Goal: Transaction & Acquisition: Purchase product/service

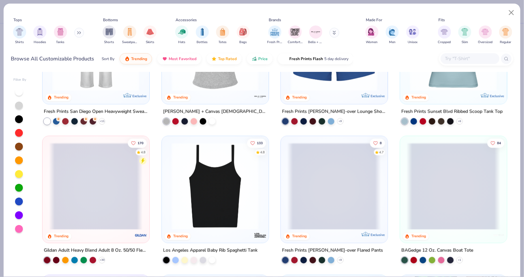
scroll to position [497, 0]
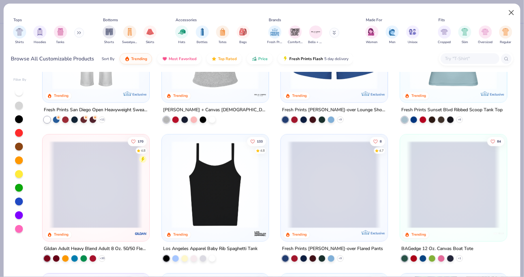
click at [513, 14] on button "Close" at bounding box center [511, 13] width 12 height 12
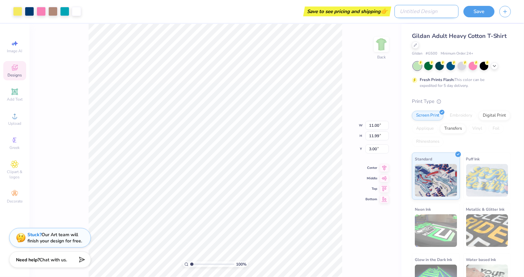
click at [437, 11] on input "Design Title" at bounding box center [426, 11] width 64 height 13
type input "camping"
click at [480, 12] on button "Save" at bounding box center [478, 10] width 31 height 11
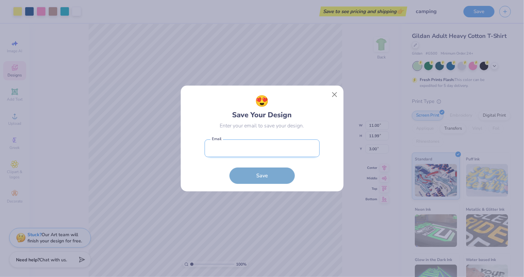
click at [227, 153] on input "email" at bounding box center [261, 148] width 115 height 18
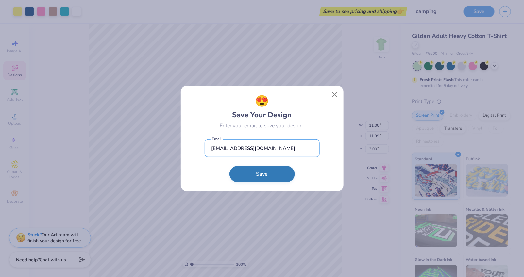
type input "hannah.cordes05@gmail.com"
click at [252, 181] on button "Save" at bounding box center [261, 174] width 65 height 16
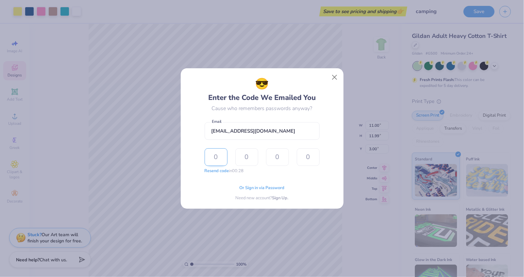
click at [216, 164] on input "text" at bounding box center [215, 157] width 23 height 18
click at [332, 79] on button "Close" at bounding box center [334, 77] width 12 height 12
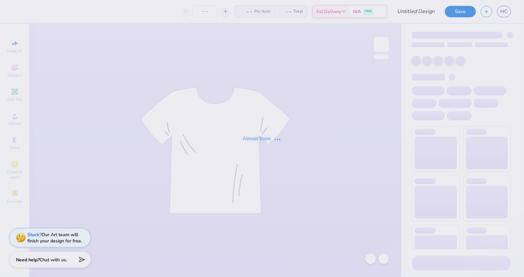
type input "crestwood license plate"
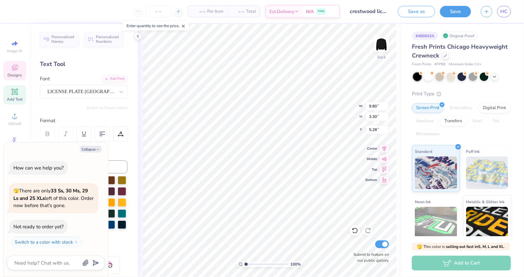
type textarea "x"
type textarea "t"
type textarea "x"
type textarea "tr"
type textarea "x"
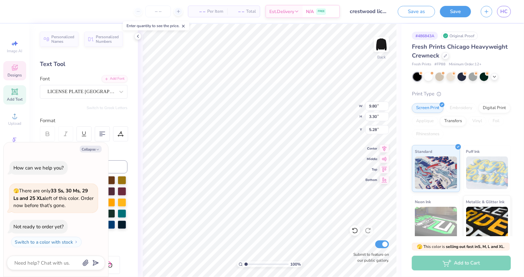
type textarea "tru"
type textarea "x"
type textarea "trum"
type textarea "x"
type textarea "truma"
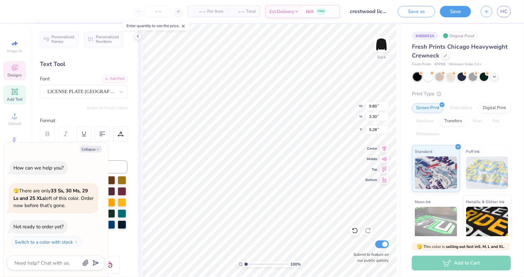
scroll to position [0, 0]
type textarea "x"
type textarea "truman"
type textarea "x"
type textarea "CRcSTWD"
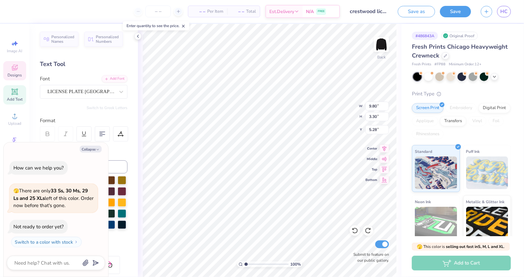
type textarea "x"
type textarea "CRSTWD"
type textarea "x"
type textarea "CtRSTWD"
type textarea "x"
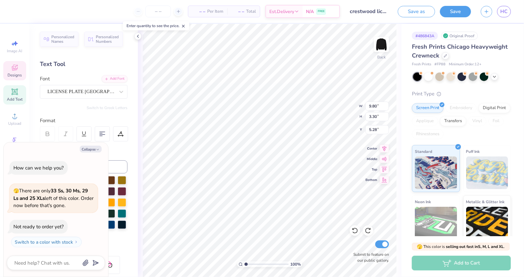
type textarea "CRSTWD"
type textarea "x"
type textarea "RSTWD"
type textarea "x"
type textarea "cRSTWD"
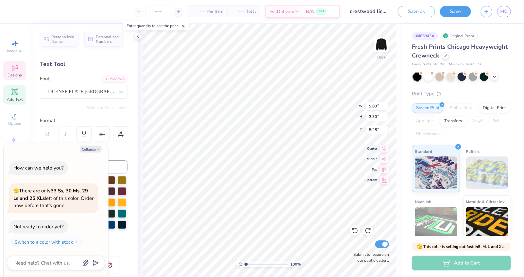
type textarea "x"
type textarea "CRSTWD"
click at [108, 95] on div "LICENSE PLATE USA" at bounding box center [81, 92] width 69 height 10
type textarea "x"
type textarea "CCRSTWD"
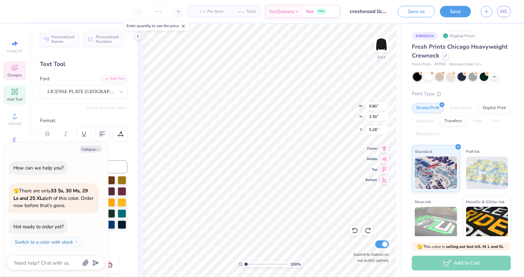
type textarea "x"
type textarea "CRSTWD"
type textarea "x"
type textarea "CRSTW"
type textarea "x"
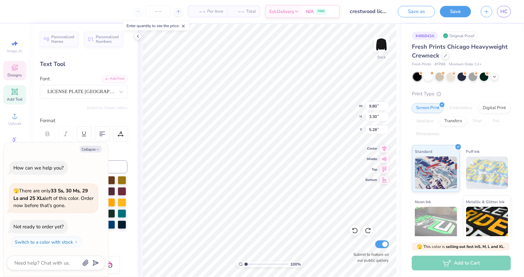
type textarea "CRST"
type textarea "x"
type textarea "CRS"
type textarea "x"
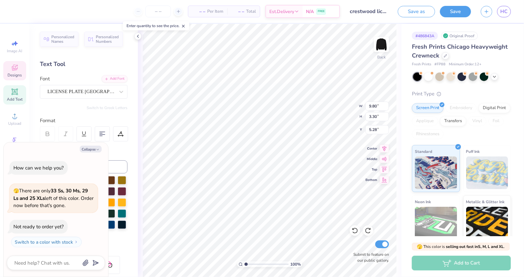
type textarea "CR"
type textarea "x"
type textarea "C"
type textarea "x"
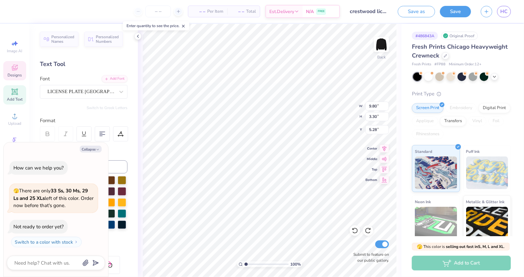
type textarea "T"
type textarea "x"
type textarea "TR"
type textarea "x"
type textarea "TRU"
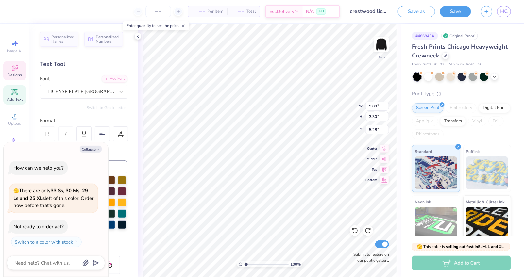
type textarea "x"
type textarea "TRUM"
type textarea "x"
type textarea "TRUMA"
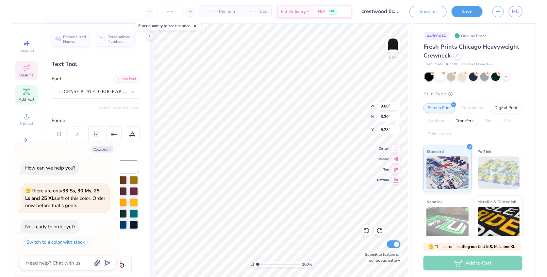
scroll to position [0, 1]
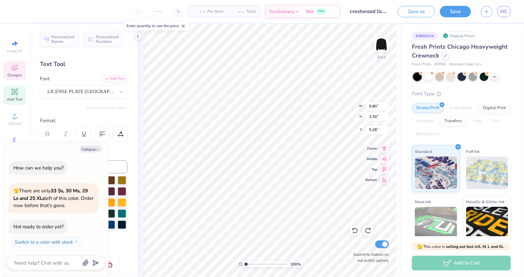
type textarea "x"
type textarea "TRUMAN"
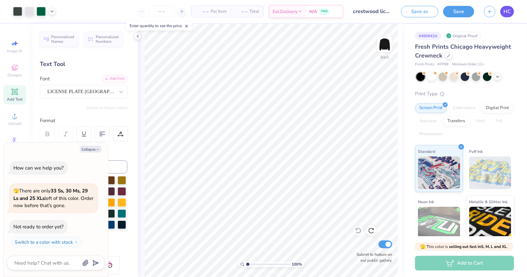
click at [508, 9] on span "HC" at bounding box center [507, 12] width 7 height 8
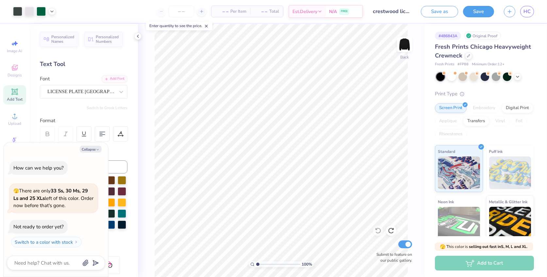
type textarea "x"
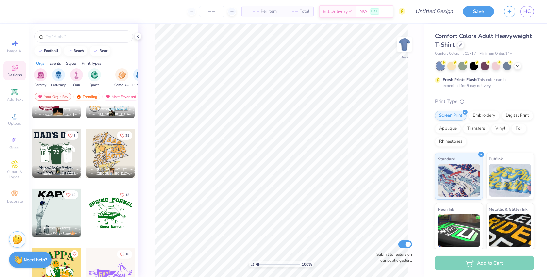
scroll to position [332, 0]
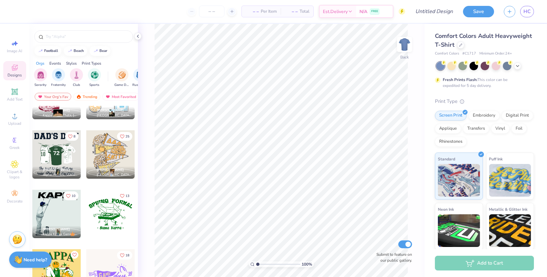
click at [104, 160] on div at bounding box center [110, 154] width 48 height 48
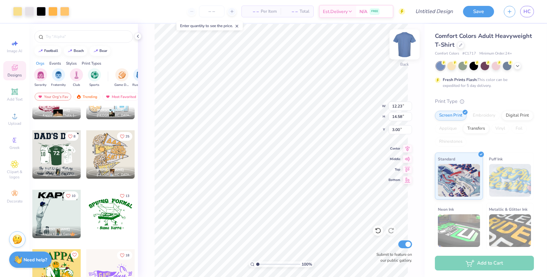
click at [402, 40] on img at bounding box center [404, 44] width 26 height 26
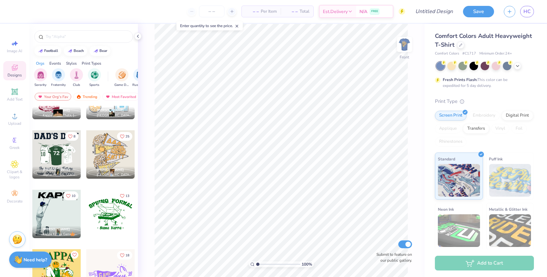
click at [402, 40] on img at bounding box center [404, 44] width 13 height 13
click at [518, 66] on icon at bounding box center [517, 65] width 5 height 5
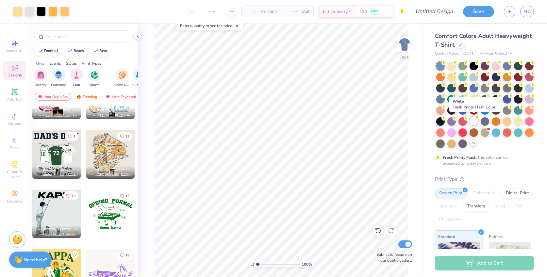
click at [473, 119] on div at bounding box center [473, 121] width 8 height 8
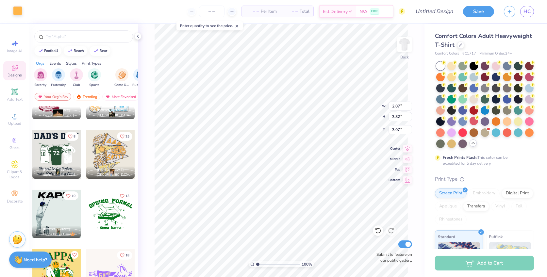
click at [19, 13] on div at bounding box center [17, 10] width 9 height 9
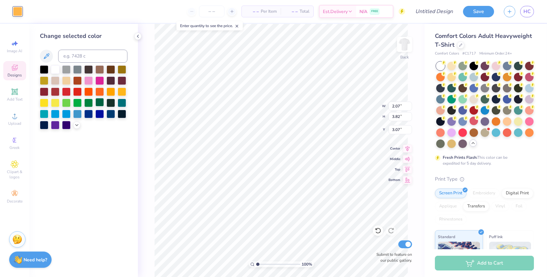
click at [103, 105] on div at bounding box center [99, 102] width 8 height 8
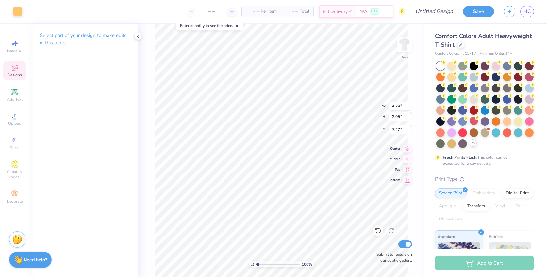
type input "4.24"
type input "2.05"
type input "7.27"
type input "6.44"
type input "3.22"
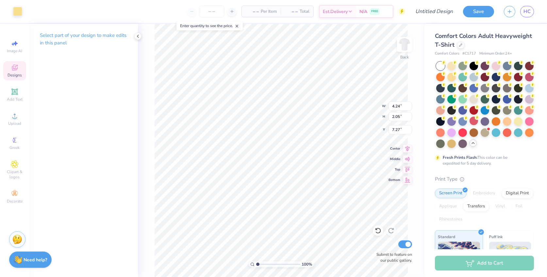
type input "6.88"
click at [19, 8] on div at bounding box center [17, 10] width 9 height 9
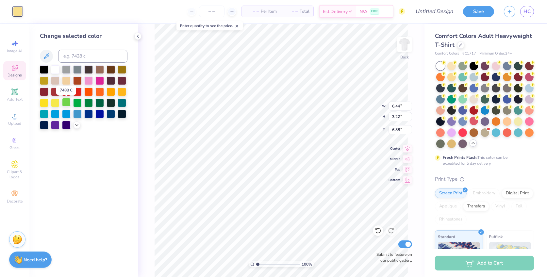
click at [65, 105] on div at bounding box center [66, 102] width 8 height 8
click at [56, 69] on div at bounding box center [55, 69] width 8 height 8
click at [79, 125] on icon at bounding box center [76, 124] width 5 height 5
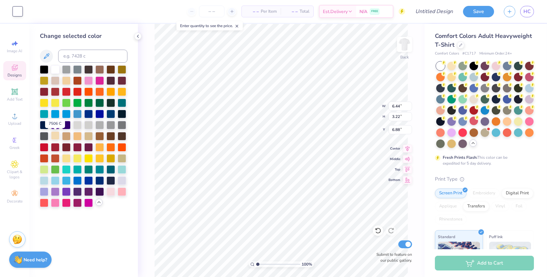
click at [56, 137] on div at bounding box center [55, 135] width 8 height 8
click at [88, 168] on div at bounding box center [88, 169] width 8 height 8
click at [44, 171] on div at bounding box center [44, 169] width 8 height 8
click at [64, 161] on div at bounding box center [66, 157] width 8 height 8
click at [77, 125] on div at bounding box center [77, 124] width 8 height 8
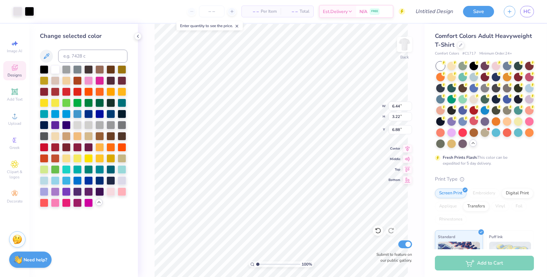
type input "5.06"
type input "3.67"
type input "13.05"
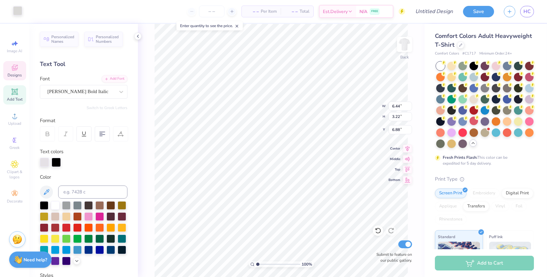
click at [19, 9] on div at bounding box center [17, 10] width 9 height 9
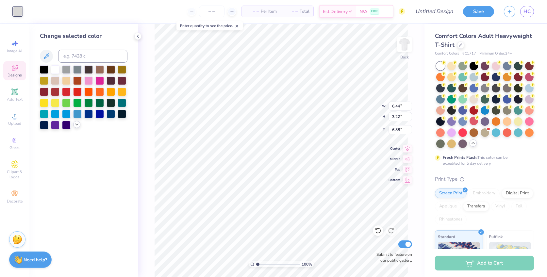
click at [77, 122] on icon at bounding box center [76, 124] width 5 height 5
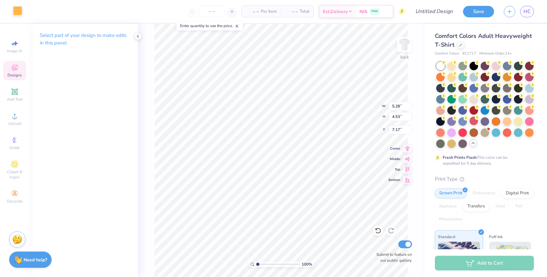
click at [18, 9] on div at bounding box center [17, 10] width 9 height 9
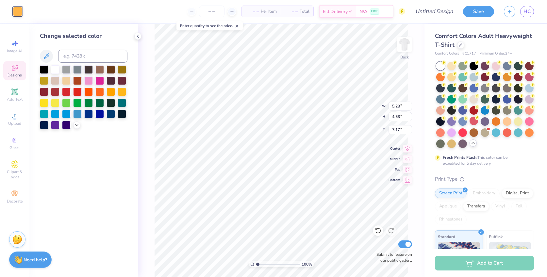
type input "4.94"
type input "3.89"
type input "3.54"
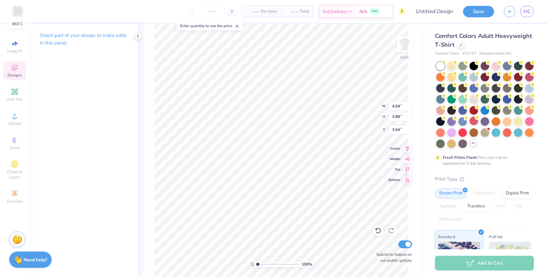
click at [18, 12] on div at bounding box center [17, 10] width 9 height 9
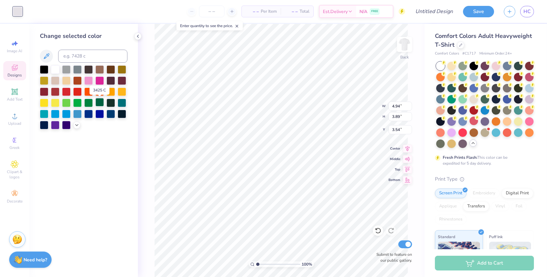
click at [97, 99] on div at bounding box center [99, 102] width 8 height 8
click at [378, 232] on icon at bounding box center [378, 230] width 7 height 7
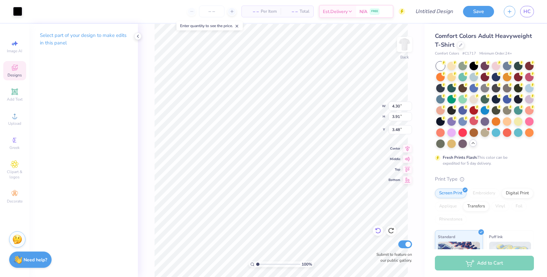
type input "4.30"
type input "3.91"
type input "3.48"
type input "4.94"
type input "3.89"
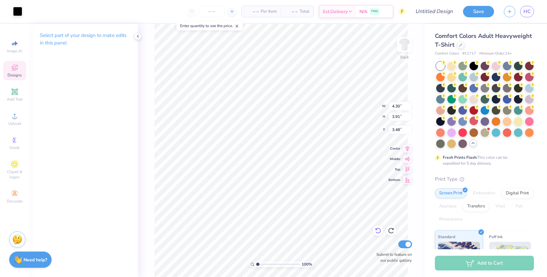
type input "3.54"
type input "5.10"
type input "3.97"
type input "3.32"
click at [15, 12] on div at bounding box center [17, 10] width 9 height 9
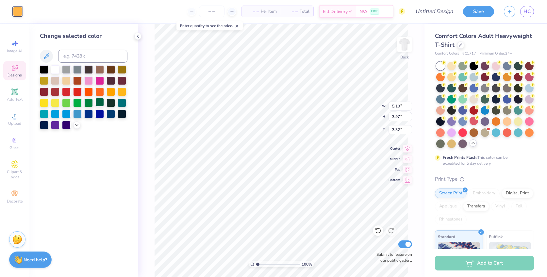
click at [102, 103] on div at bounding box center [99, 102] width 8 height 8
type input "5.08"
type input "4.78"
type input "9.69"
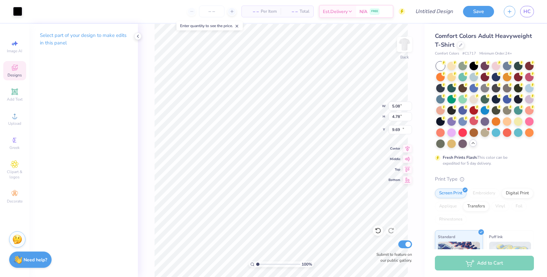
type input "5.44"
type input "4.53"
type input "10.00"
type input "5.08"
type input "4.78"
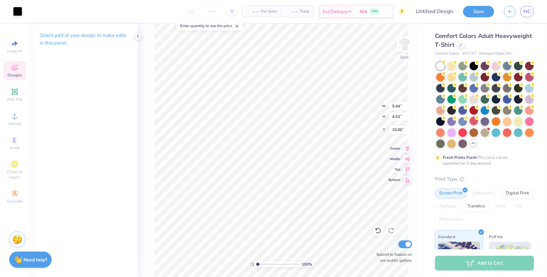
type input "9.69"
type input "5.44"
type input "4.53"
type input "10.00"
type input "5.33"
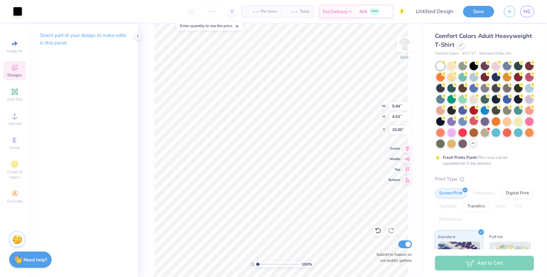
type input "4.49"
click at [19, 13] on div at bounding box center [17, 10] width 9 height 9
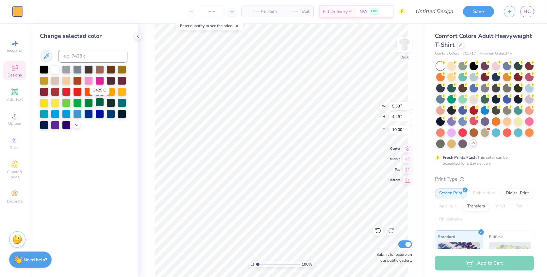
click at [103, 103] on div at bounding box center [99, 102] width 8 height 8
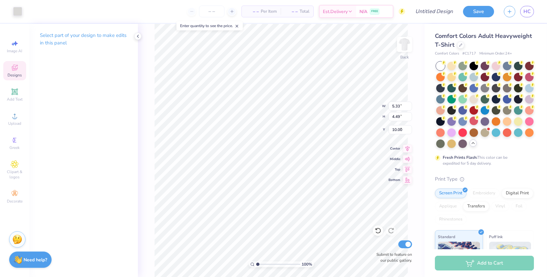
type input "6.44"
type input "3.22"
type input "6.88"
type input "4.24"
type input "2.05"
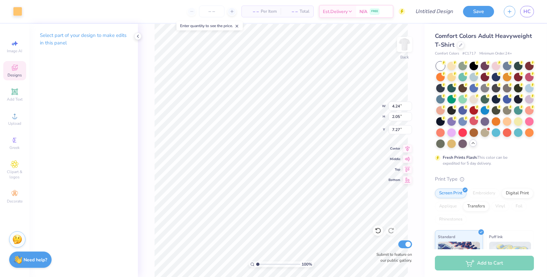
type input "17.38"
type input "4.34"
type input "2.11"
type input "7.29"
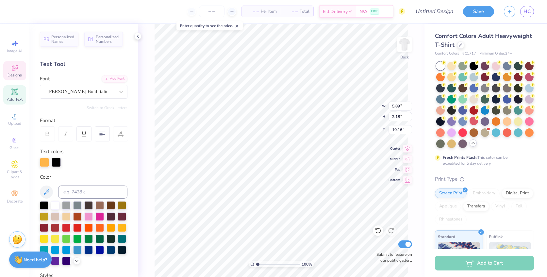
type textarea "L"
type textarea "FLYERS"
type input "5.92"
type input "2.23"
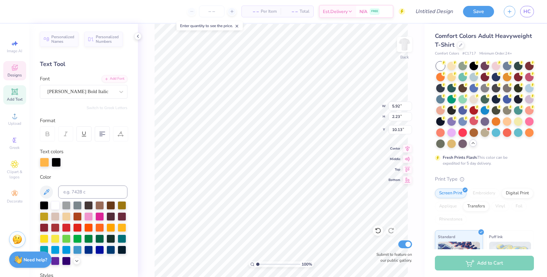
type input "10.13"
type textarea "ERS"
type input "5.07"
type input "2.45"
type input "4.62"
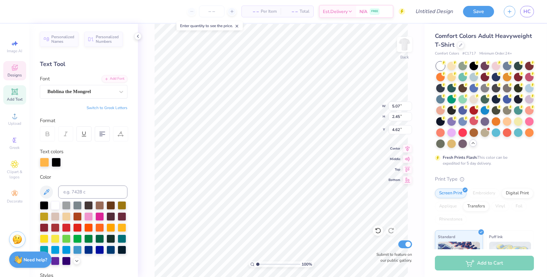
type textarea "FLY"
type input "10.16"
type input "7.41"
type input "6.44"
type input "3.22"
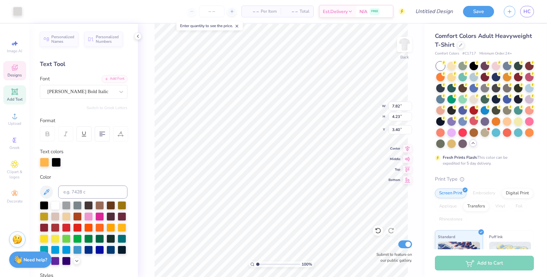
type input "6.88"
click at [17, 12] on div at bounding box center [17, 10] width 9 height 9
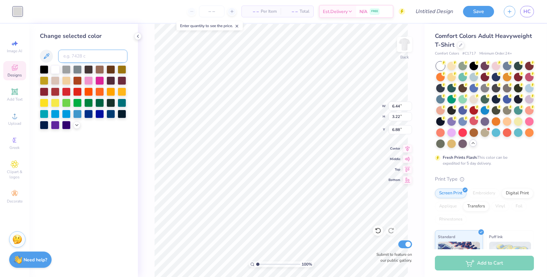
click at [82, 56] on input at bounding box center [92, 56] width 69 height 13
type input "663"
click at [75, 125] on icon at bounding box center [76, 124] width 5 height 5
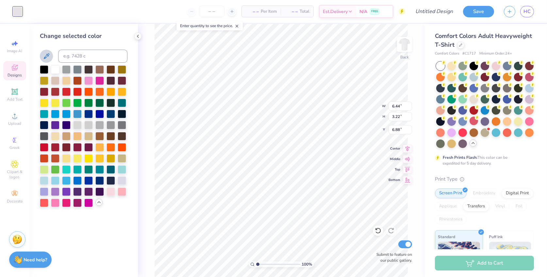
click at [48, 60] on icon at bounding box center [46, 56] width 8 height 8
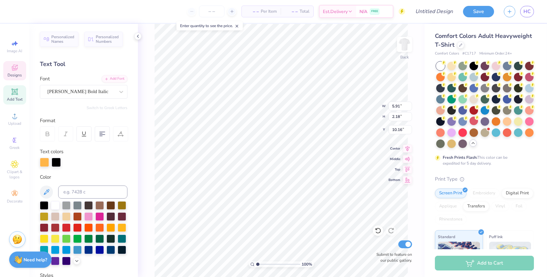
type textarea "flyers"
type input "5.13"
type input "2.40"
type input "4.64"
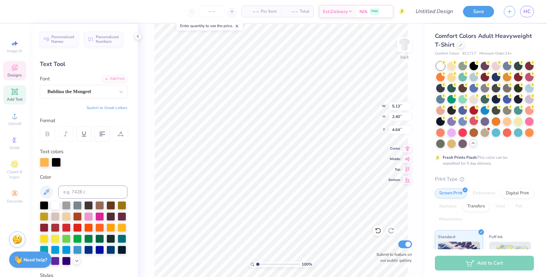
type textarea "DDD"
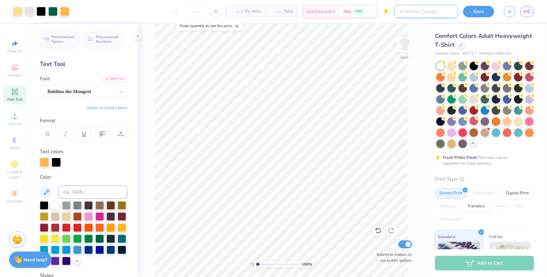
click at [424, 8] on input "Design Title" at bounding box center [426, 11] width 64 height 13
type input "cheer poms"
click at [486, 10] on button "Save" at bounding box center [478, 10] width 31 height 11
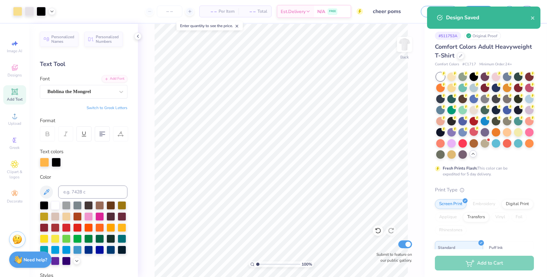
click at [538, 18] on div "Design Saved" at bounding box center [483, 18] width 113 height 22
click at [530, 16] on icon "close" at bounding box center [532, 17] width 5 height 5
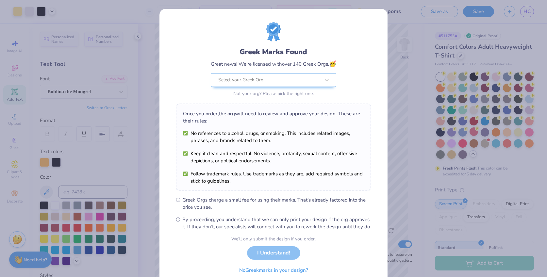
click at [395, 53] on div "Greek Marks Found Great news! We’re licensed with over 140 Greek Orgs. 🥳 Select…" at bounding box center [273, 138] width 547 height 277
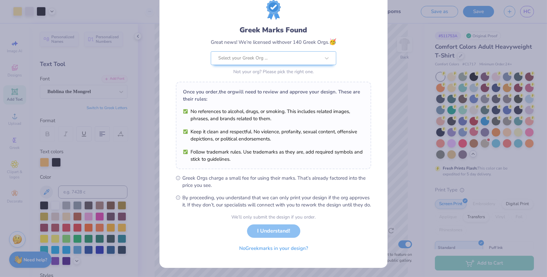
scroll to position [24, 0]
click at [219, 174] on span "Greek Orgs charge a small fee for using their marks. That’s already factored in…" at bounding box center [276, 181] width 189 height 14
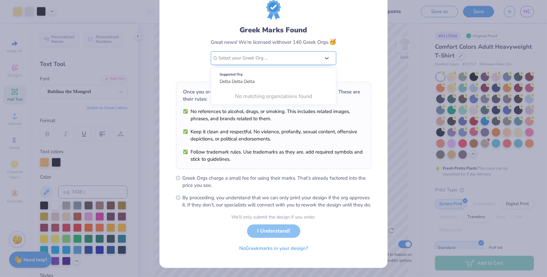
click at [277, 54] on div at bounding box center [269, 58] width 102 height 8
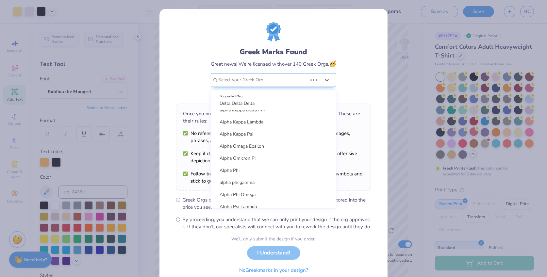
scroll to position [260, 0]
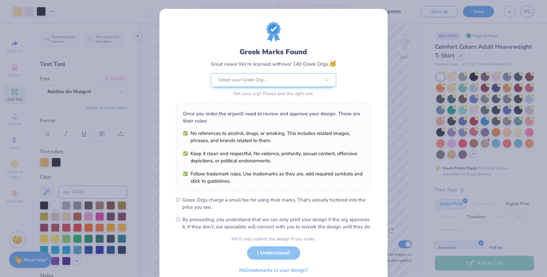
click at [386, 87] on div "Greek Marks Found Great news! We’re licensed with over 140 Greek Orgs. 🥳 Select…" at bounding box center [273, 149] width 228 height 281
click at [433, 77] on div "Greek Marks Found Great news! We’re licensed with over 140 Greek Orgs. 🥳 Select…" at bounding box center [273, 138] width 547 height 277
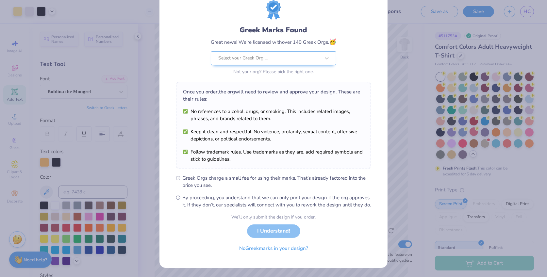
scroll to position [24, 0]
click at [288, 250] on button "No Greek marks in your design?" at bounding box center [274, 246] width 80 height 13
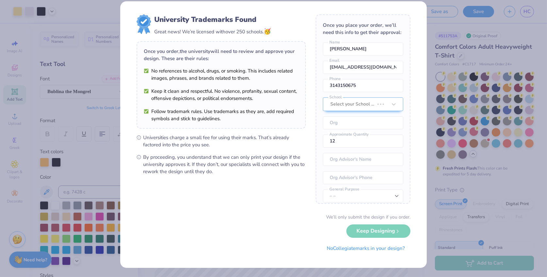
scroll to position [0, 0]
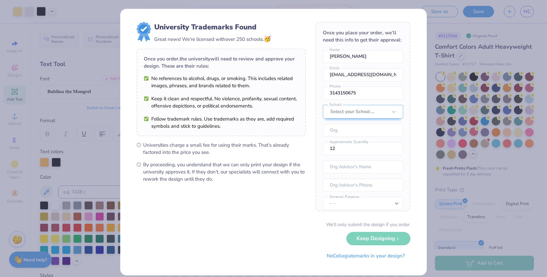
click at [393, 242] on div "We’ll only submit the design if you order. Keep Designing No Collegiate marks i…" at bounding box center [274, 241] width 274 height 41
click at [360, 142] on input "12" at bounding box center [363, 148] width 80 height 13
click at [362, 119] on div "Once you place your order, we’ll need this info to get their approval: Hannah C…" at bounding box center [362, 116] width 95 height 189
click at [363, 114] on div "Select your School ..." at bounding box center [358, 111] width 57 height 7
type input "lindbergh"
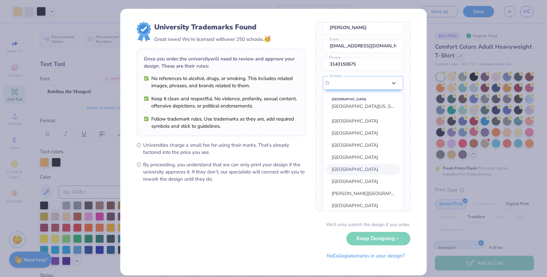
click at [271, 229] on div "We’ll only submit the design if you order. Keep Designing No Collegiate marks i…" at bounding box center [274, 241] width 274 height 41
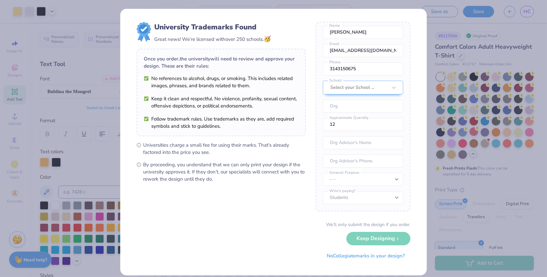
click at [430, 6] on div "University Trademarks Found Great news! We’re licensed with over 250 schools. 🥳…" at bounding box center [273, 138] width 547 height 277
click at [463, 43] on div "University Trademarks Found Great news! We’re licensed with over 250 schools. 🥳…" at bounding box center [273, 138] width 547 height 277
click at [349, 255] on button "No Collegiate marks in your design?" at bounding box center [365, 254] width 89 height 13
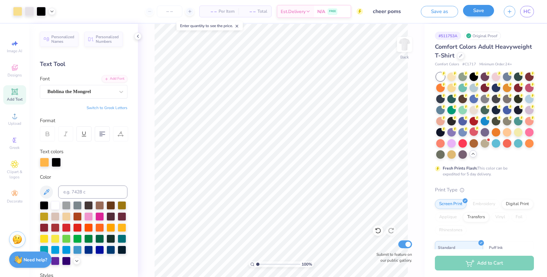
click at [469, 16] on button "Save" at bounding box center [478, 10] width 31 height 11
click at [469, 16] on div "Saving..." at bounding box center [471, 11] width 44 height 11
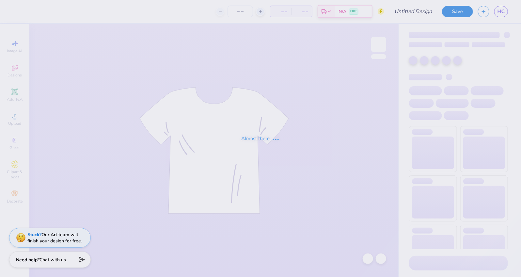
type input "cheer poms"
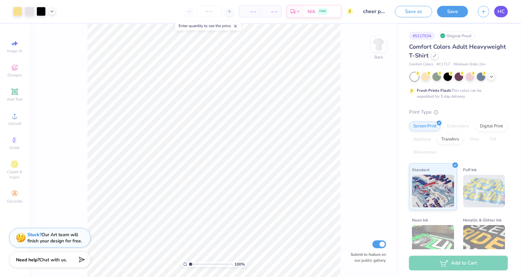
click at [501, 9] on span "HC" at bounding box center [501, 12] width 7 height 8
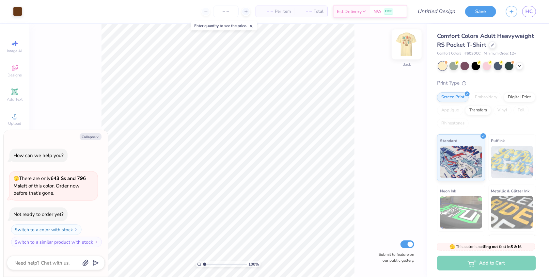
click at [408, 46] on img at bounding box center [407, 44] width 26 height 26
click at [412, 42] on img at bounding box center [407, 44] width 26 height 26
click at [492, 45] on icon at bounding box center [492, 44] width 3 height 3
type textarea "x"
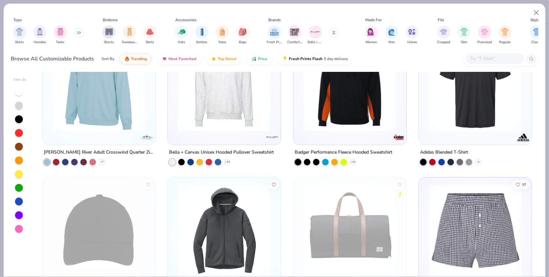
scroll to position [4263, 0]
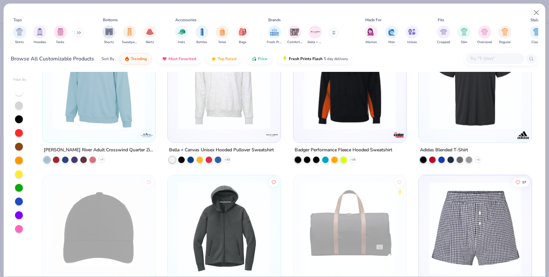
click at [488, 63] on div at bounding box center [495, 58] width 59 height 11
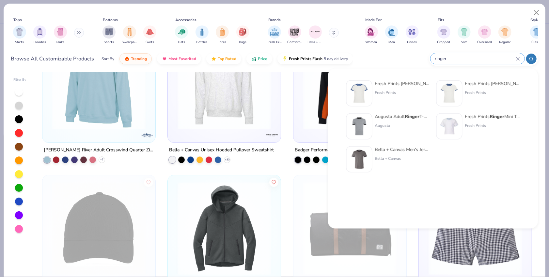
type input "ringer"
click at [360, 119] on img at bounding box center [359, 126] width 20 height 20
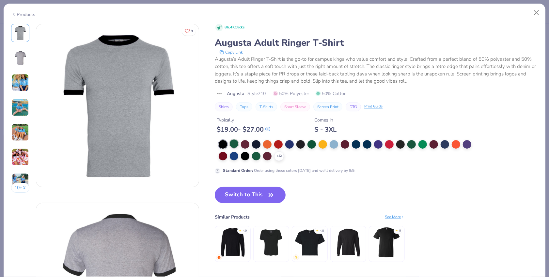
click at [234, 145] on div at bounding box center [234, 143] width 8 height 8
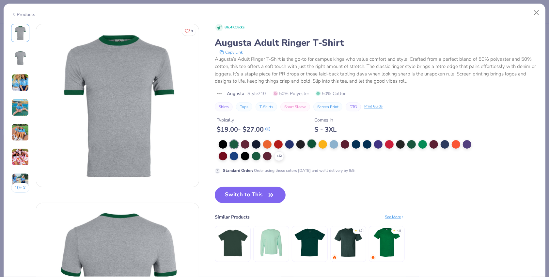
click at [312, 143] on div at bounding box center [312, 143] width 8 height 8
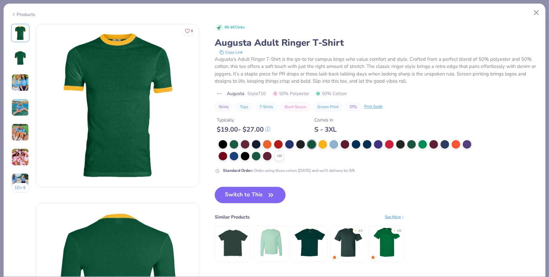
click at [256, 161] on div "+ 22 Standard Order : Order using these colors [DATE] and we’ll delivery by 9/9." at bounding box center [345, 157] width 261 height 34
click at [256, 156] on div at bounding box center [256, 155] width 8 height 8
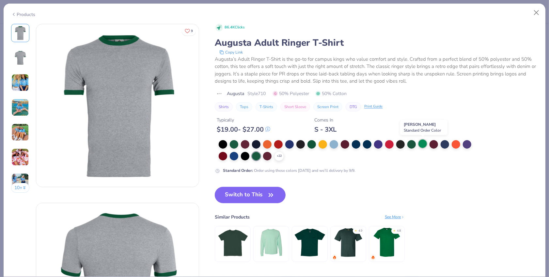
click at [424, 146] on div at bounding box center [423, 143] width 8 height 8
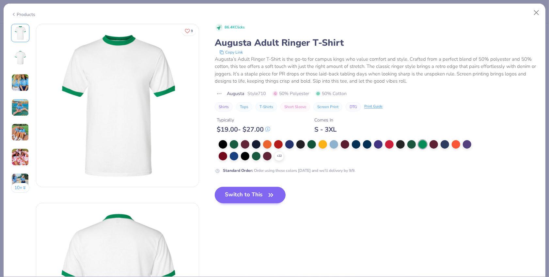
click at [248, 195] on button "Switch to This" at bounding box center [250, 195] width 71 height 16
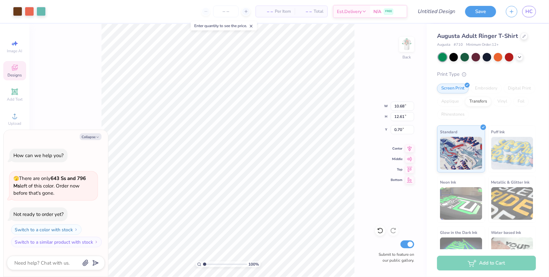
type textarea "x"
type input "3.00"
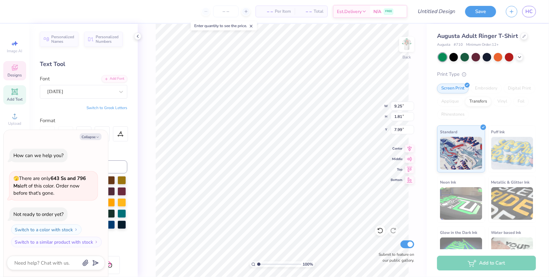
scroll to position [0, 0]
type textarea "x"
type textarea "CAMP aw"
type textarea "x"
type textarea "CAMP a"
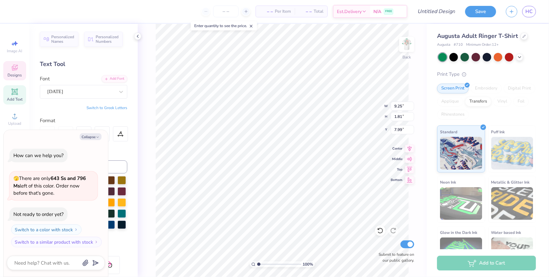
type textarea "x"
type textarea "CAMP"
type textarea "x"
type textarea "CAMP C"
type textarea "x"
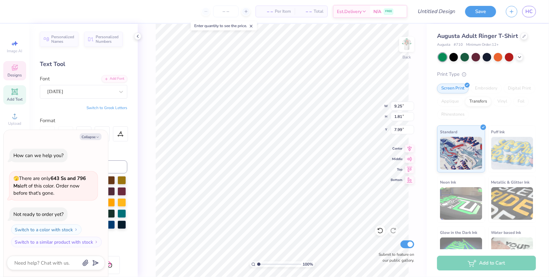
type textarea "CAMP Cr"
type textarea "x"
type textarea "CAMP Cre"
type textarea "x"
type textarea "CAMP Cres"
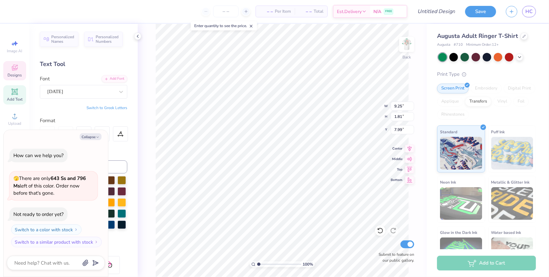
type textarea "x"
type textarea "CAMP Crest"
type textarea "x"
type textarea "CAMP Crestw"
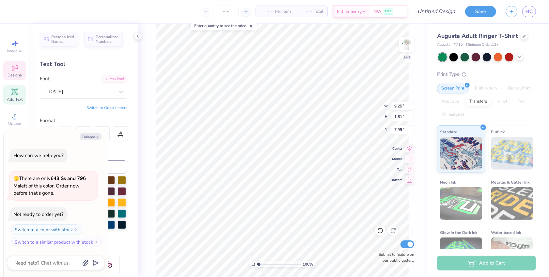
type textarea "x"
type textarea "CAMP Crestwo"
type textarea "x"
type textarea "CAMP Crestwoo"
type textarea "x"
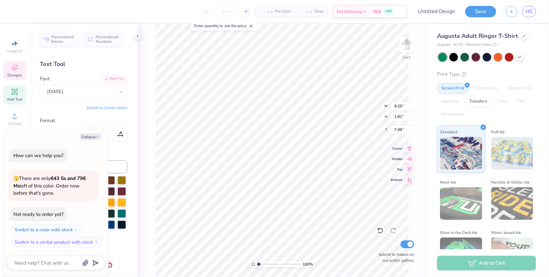
type textarea "CAMP Crestwood"
type textarea "x"
type textarea "CAMP Crestwood"
click at [94, 91] on div "[DATE]" at bounding box center [81, 92] width 69 height 10
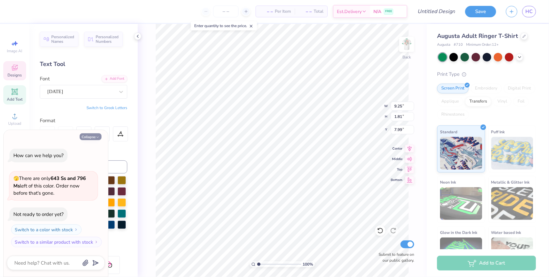
drag, startPoint x: 100, startPoint y: 134, endPoint x: 95, endPoint y: 137, distance: 5.3
click at [100, 134] on button "Collapse" at bounding box center [91, 136] width 22 height 7
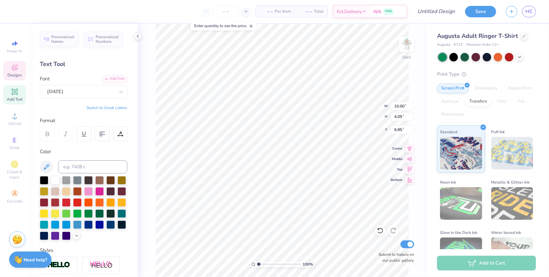
type textarea "x"
type input "10.00"
type input "4.05"
type input "6.85"
click at [95, 137] on button "Collapse" at bounding box center [91, 136] width 22 height 7
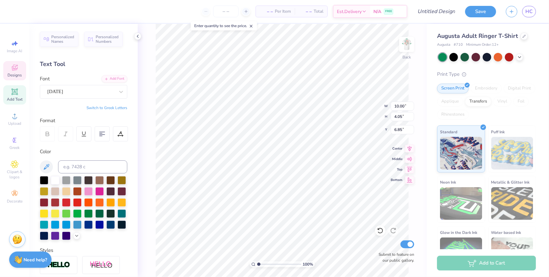
type textarea "x"
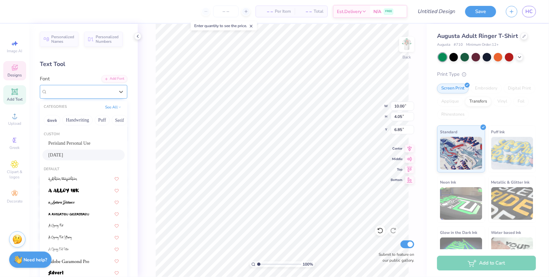
drag, startPoint x: 116, startPoint y: 87, endPoint x: 110, endPoint y: 97, distance: 11.1
click at [116, 87] on div at bounding box center [121, 92] width 12 height 12
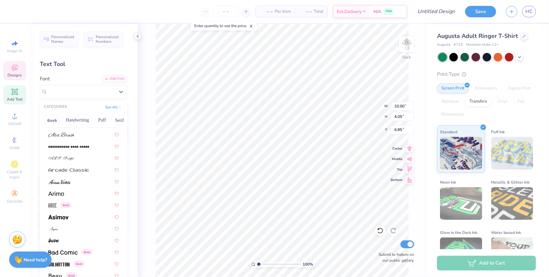
scroll to position [214, 0]
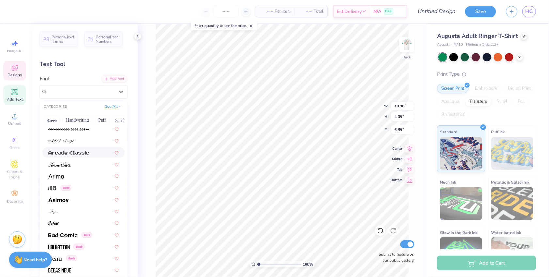
click at [113, 105] on button "See All" at bounding box center [113, 106] width 20 height 7
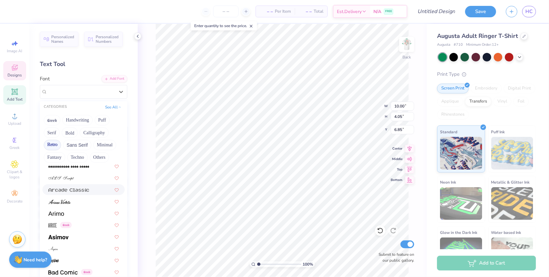
click at [55, 145] on button "Retro" at bounding box center [52, 145] width 17 height 10
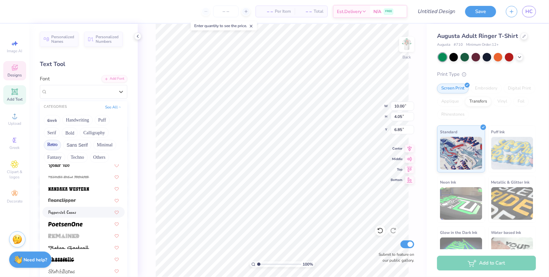
scroll to position [796, 0]
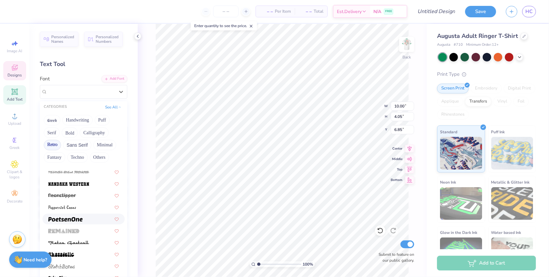
click at [81, 214] on div at bounding box center [83, 219] width 82 height 11
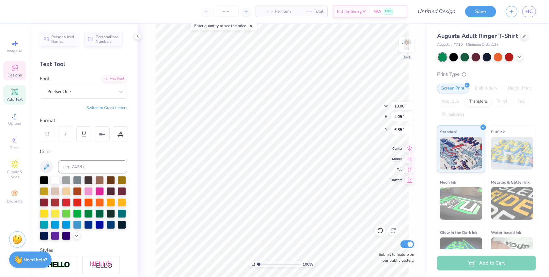
type input "9.29"
type input "3.54"
type input "7.11"
click at [119, 133] on icon at bounding box center [121, 134] width 6 height 6
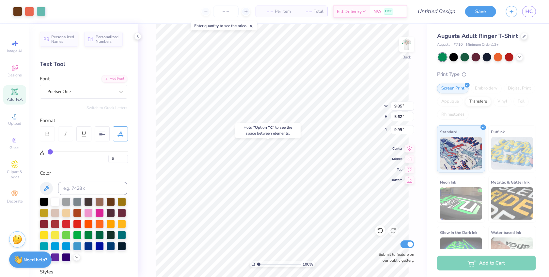
type input "11.01"
type input "7.63"
click at [102, 138] on div at bounding box center [102, 133] width 15 height 15
click at [126, 158] on input "0" at bounding box center [118, 159] width 20 height 8
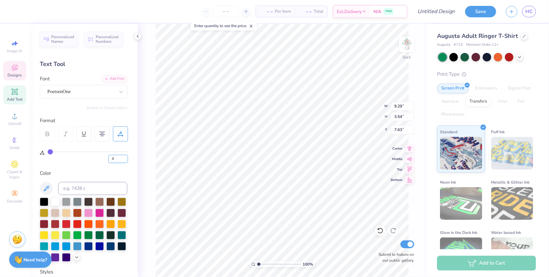
click at [126, 158] on input "0" at bounding box center [118, 159] width 20 height 8
type input "11.17"
type textarea "CAMP"
type input "7.79"
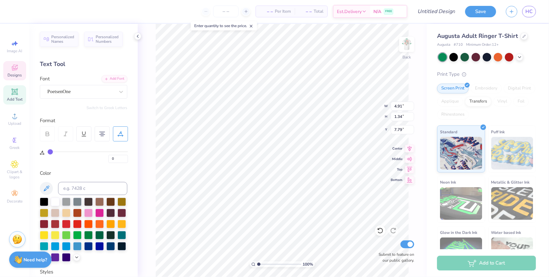
type input "10.68"
type input "12.61"
type input "0.70"
type input "9.44"
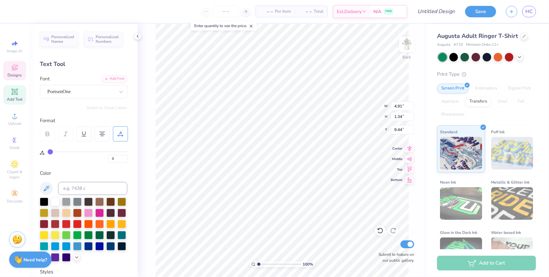
type textarea "CRESTWOOD"
type input "9.27"
type input "2.61"
click at [19, 10] on div at bounding box center [17, 10] width 9 height 9
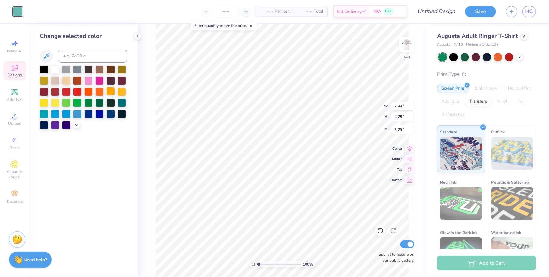
click at [110, 93] on div at bounding box center [110, 91] width 8 height 8
type input "3.58"
type input "3.20"
type input "11.03"
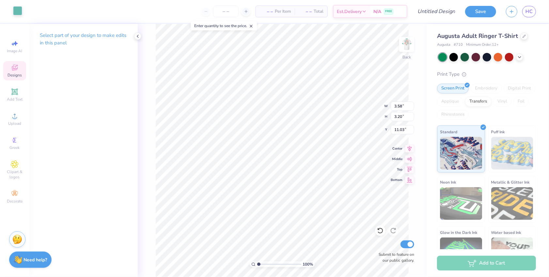
click at [19, 13] on div at bounding box center [17, 10] width 9 height 9
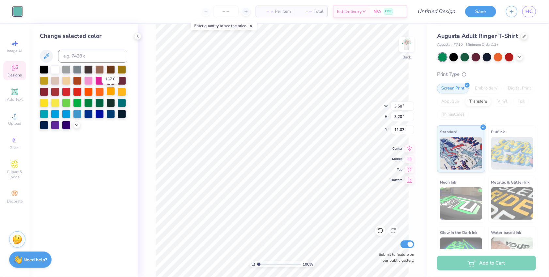
click at [110, 92] on div at bounding box center [110, 91] width 8 height 8
type input "9.50"
type input "2.84"
type input "11.12"
